Goal: Find specific page/section: Find specific page/section

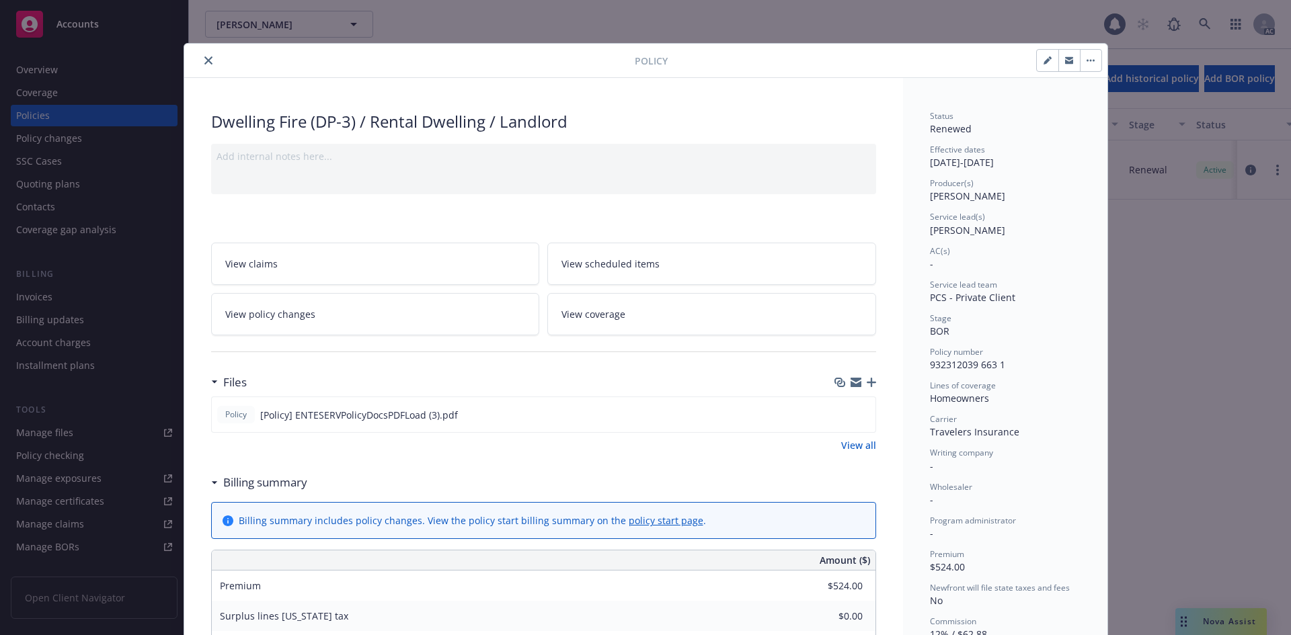
click at [204, 58] on icon "close" at bounding box center [208, 60] width 8 height 8
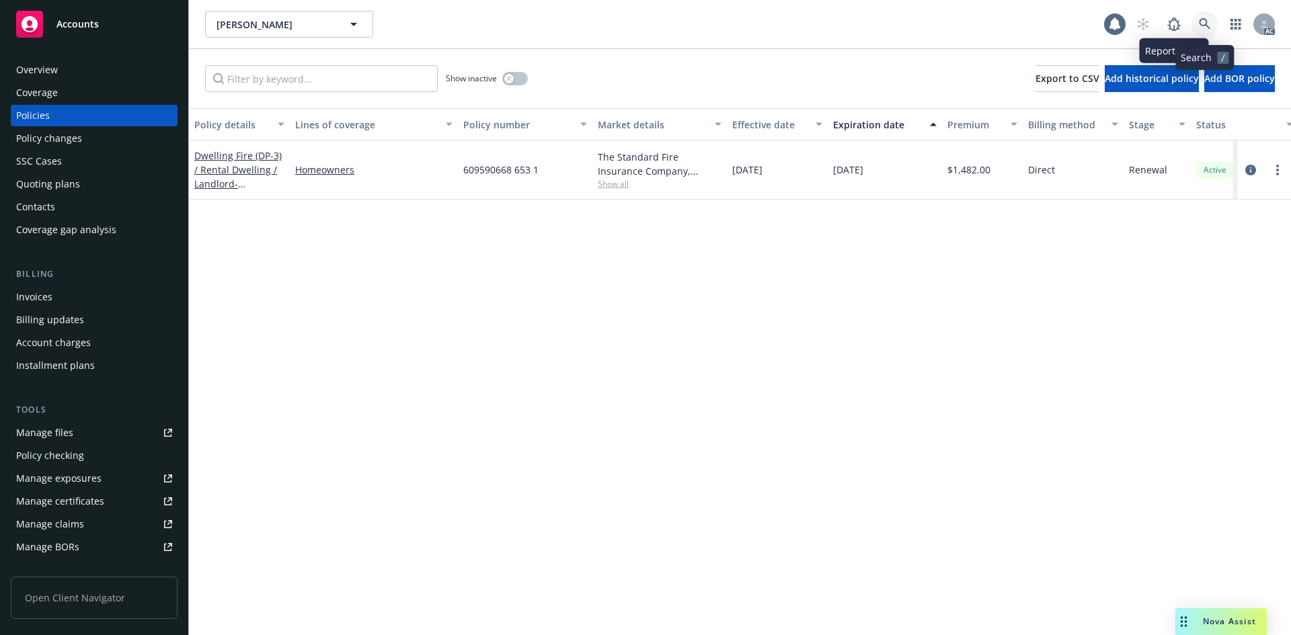
click at [1198, 23] on link at bounding box center [1204, 24] width 27 height 27
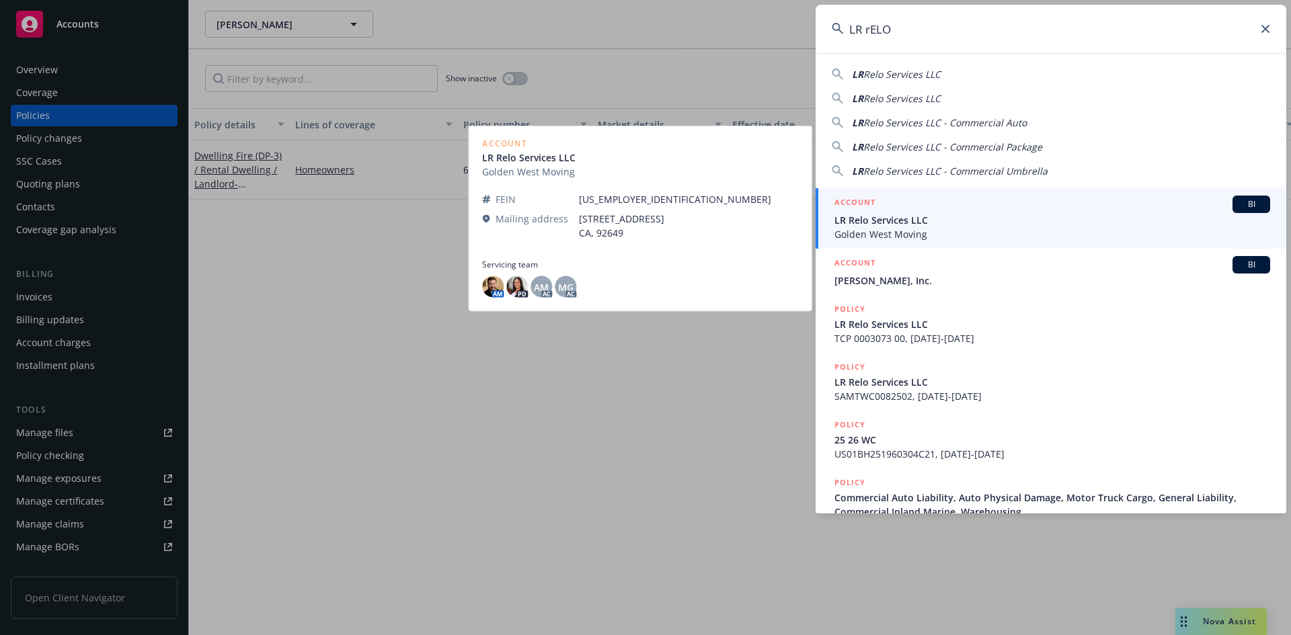
type input "LR rELO"
click at [892, 217] on span "LR Relo Services LLC" at bounding box center [1052, 220] width 436 height 14
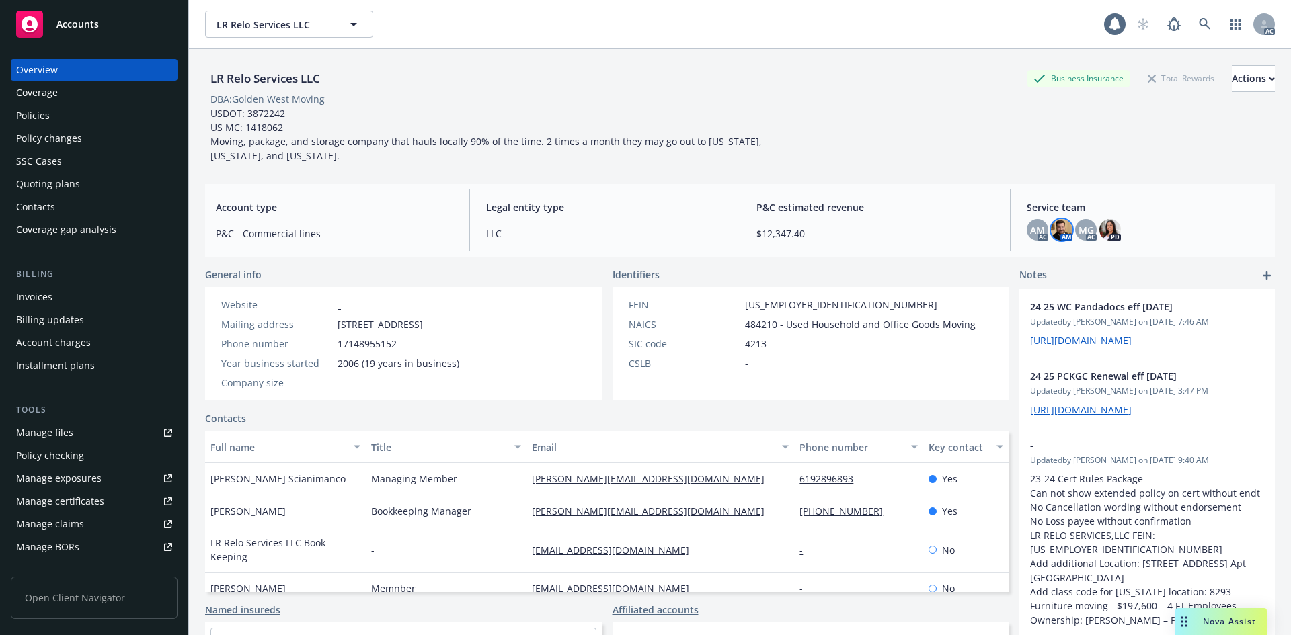
click at [1056, 231] on img at bounding box center [1062, 230] width 22 height 22
click at [1030, 229] on span "AM" at bounding box center [1037, 230] width 15 height 14
click at [1075, 225] on div "MG" at bounding box center [1086, 230] width 22 height 22
click at [1079, 229] on span "MG" at bounding box center [1085, 230] width 15 height 14
click at [1107, 227] on img at bounding box center [1110, 230] width 22 height 22
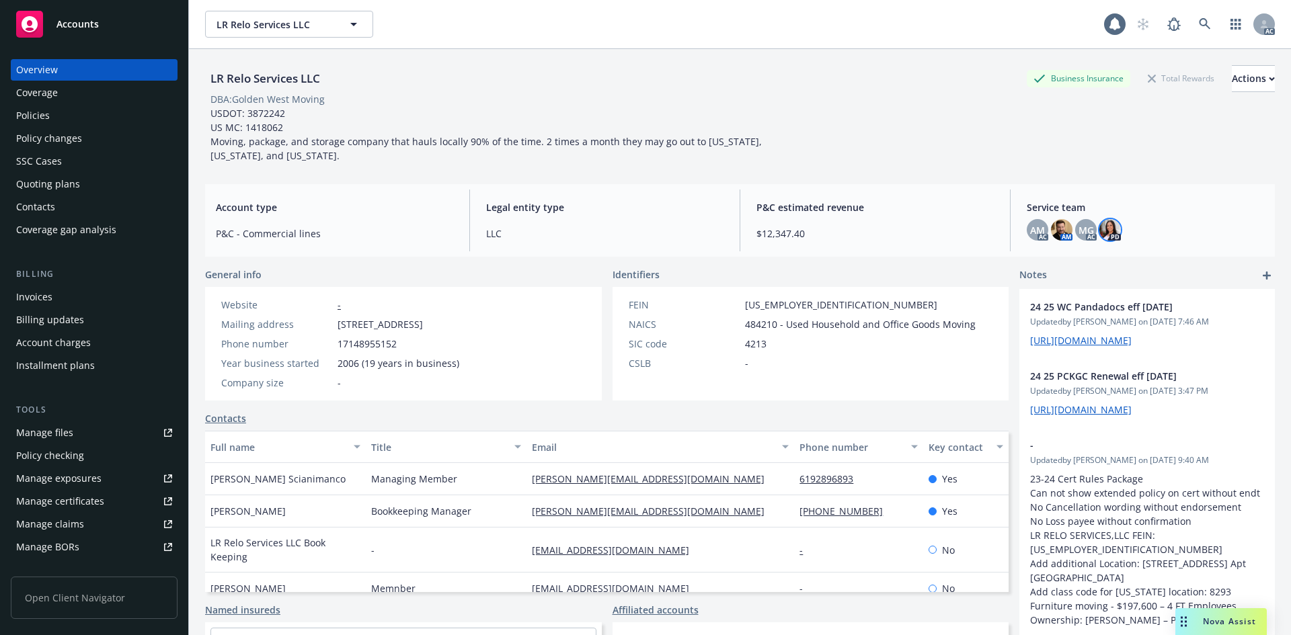
drag, startPoint x: 844, startPoint y: 160, endPoint x: 842, endPoint y: 81, distance: 78.7
click at [846, 157] on div "LR Relo Services LLC Business Insurance Total Rewards Actions DBA: Golden West …" at bounding box center [740, 113] width 1070 height 97
click at [1199, 28] on icon at bounding box center [1205, 24] width 12 height 12
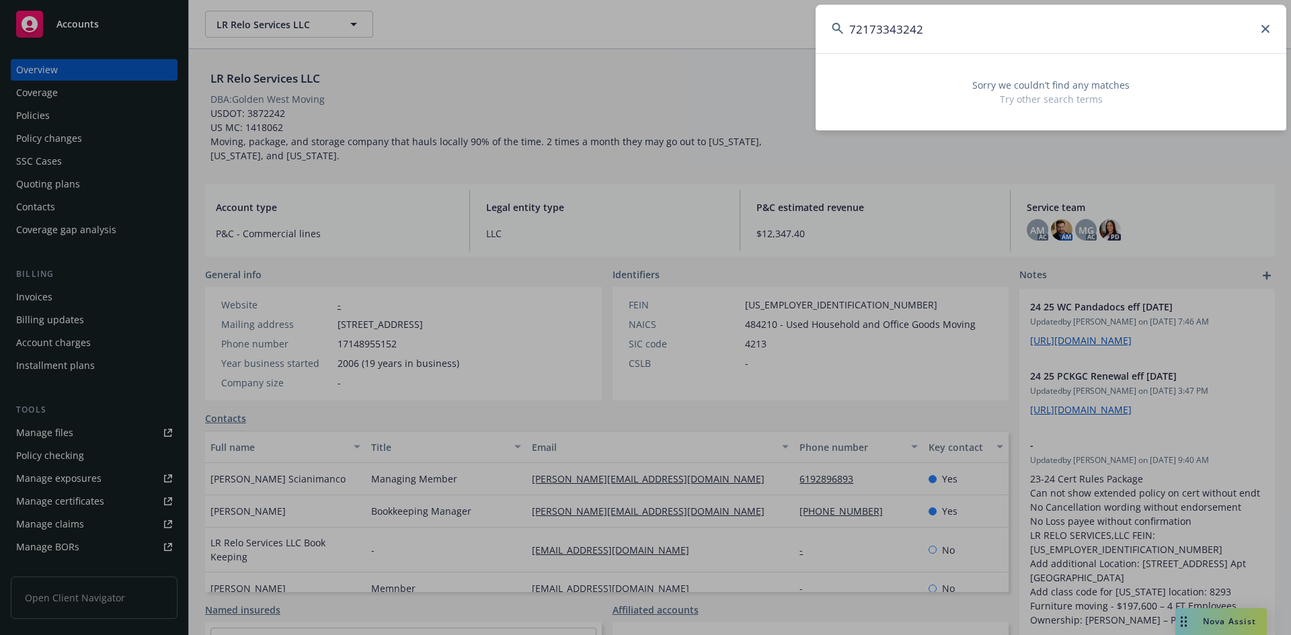
type input "72173343242"
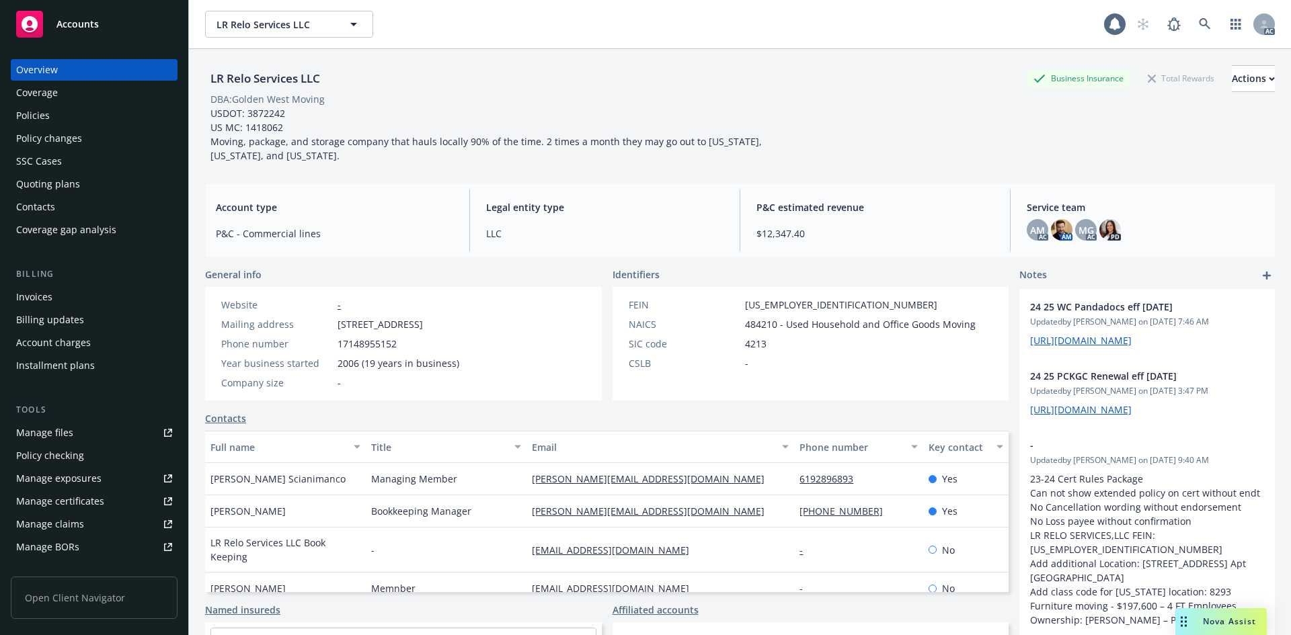
drag, startPoint x: 857, startPoint y: 91, endPoint x: 848, endPoint y: 79, distance: 15.5
click at [857, 91] on div "LR Relo Services LLC Business Insurance Total Rewards Actions" at bounding box center [740, 78] width 1070 height 27
click at [647, 37] on div "LR Relo Services LLC LR Relo Services LLC" at bounding box center [654, 24] width 899 height 27
